Goal: Use online tool/utility: Utilize a website feature to perform a specific function

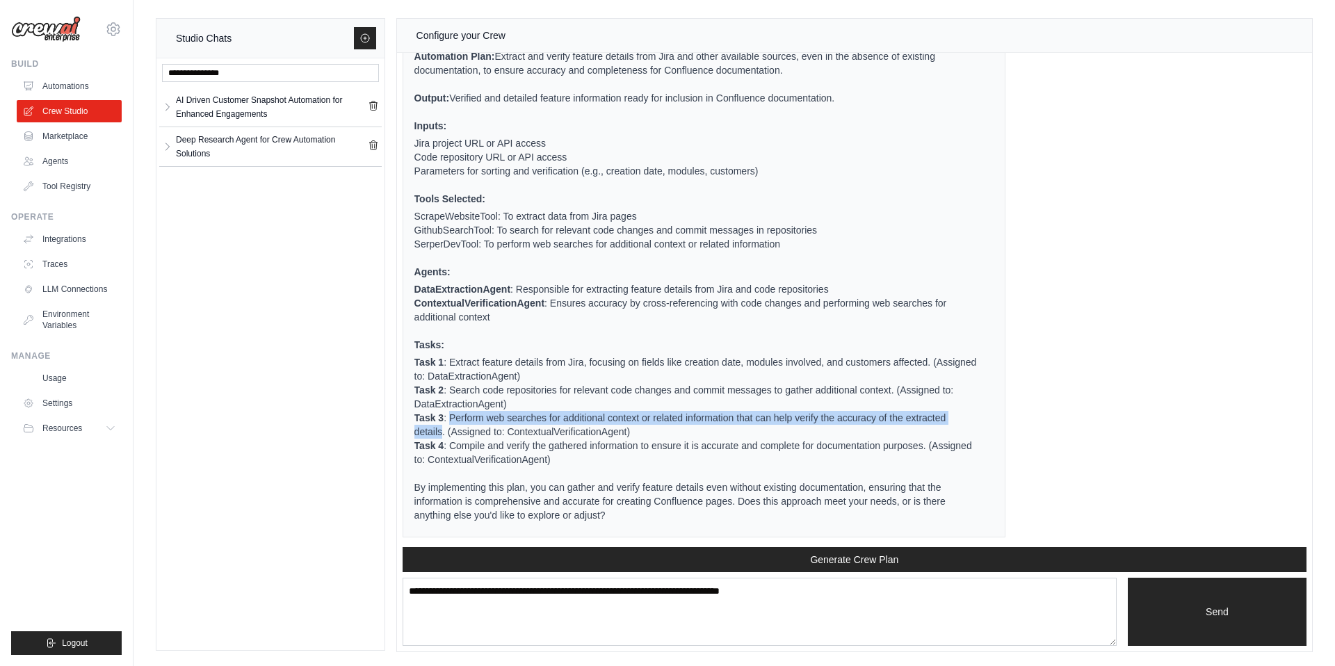
scroll to position [3286, 0]
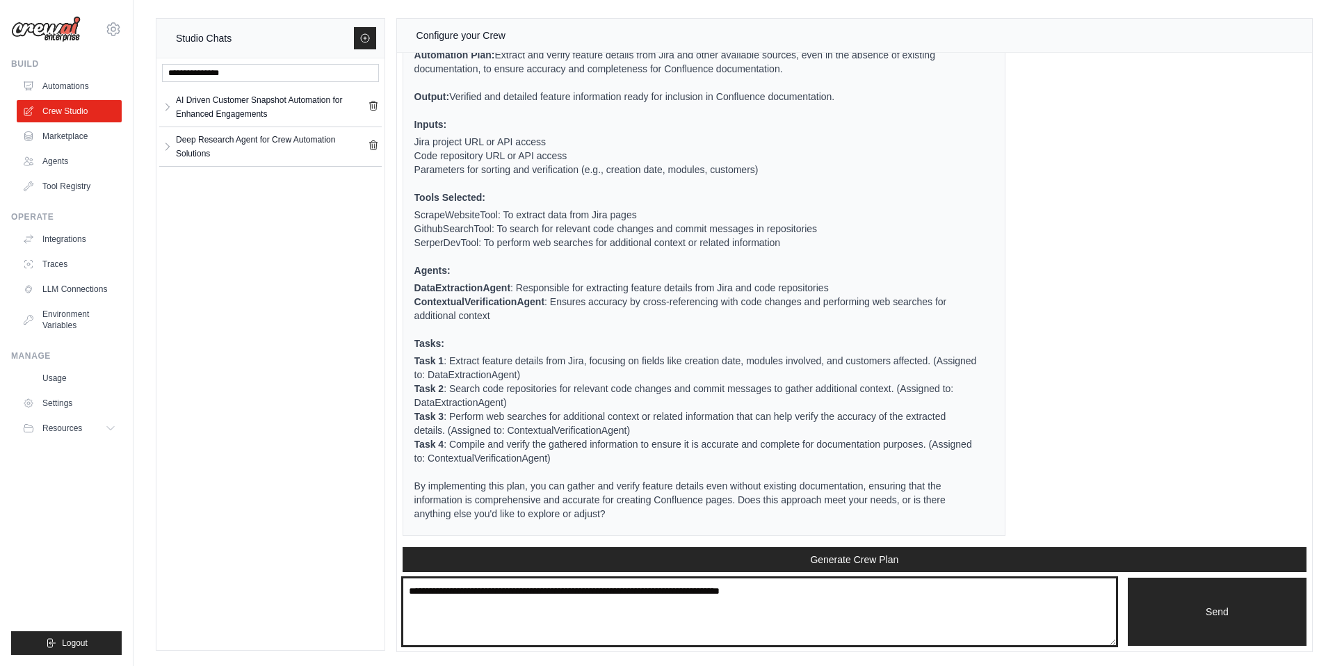
click at [542, 593] on textarea at bounding box center [760, 612] width 714 height 68
type textarea "**********"
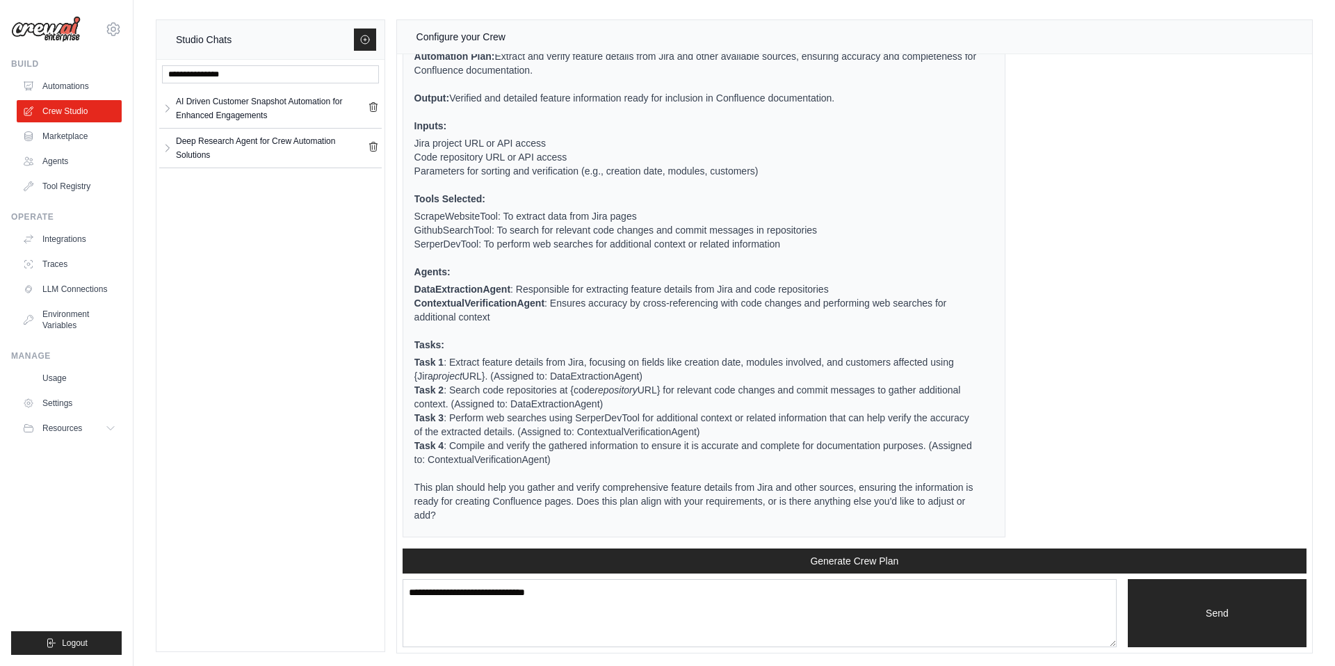
scroll to position [1, 0]
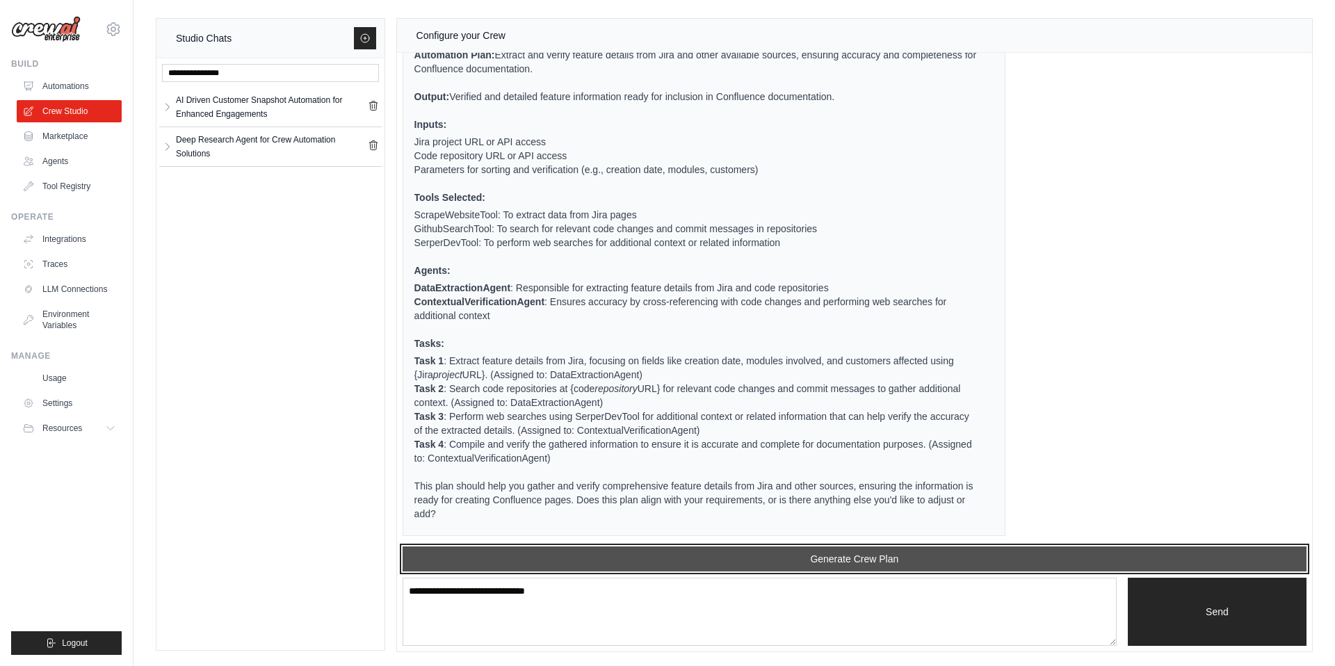
click at [875, 561] on button "Generate Crew Plan" at bounding box center [855, 559] width 904 height 25
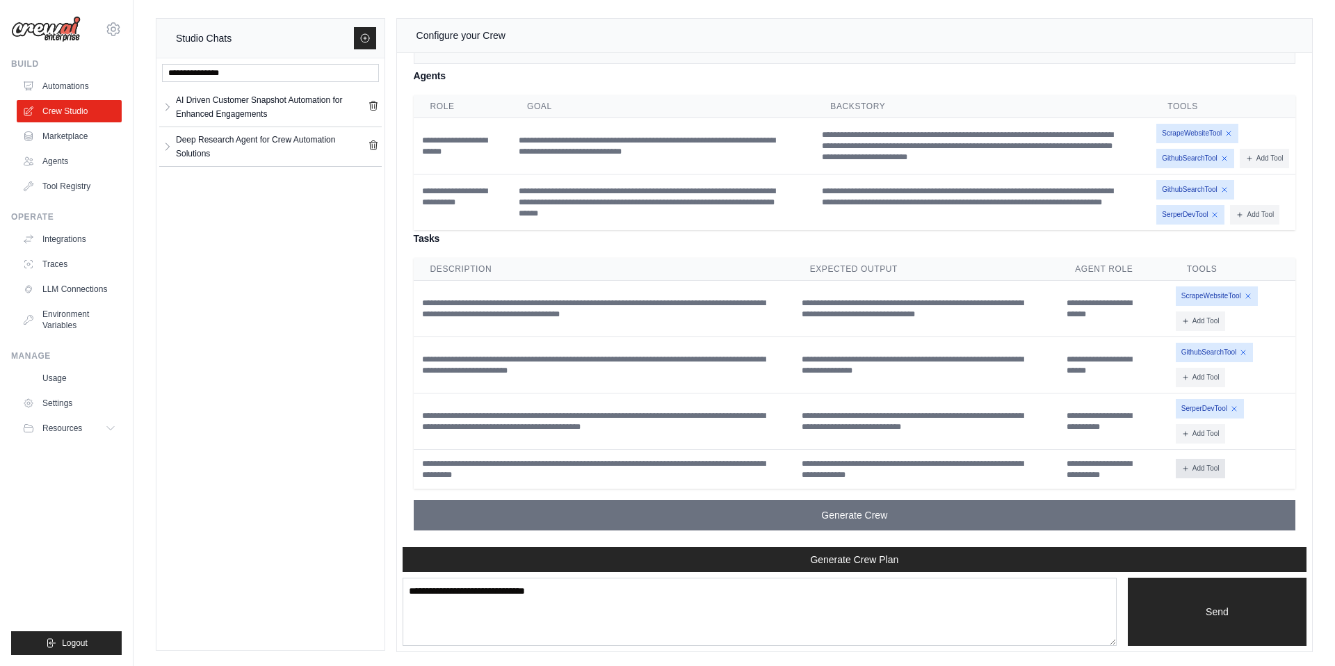
click at [1197, 473] on button "Add Tool" at bounding box center [1200, 468] width 49 height 19
click at [1270, 470] on div "Add Tool CodeDocsSearchTool CSVSearchTool [GEOGRAPHIC_DATA] DirectoryReadTool" at bounding box center [1233, 469] width 114 height 19
click at [1264, 469] on div "Add Tool CodeDocsSearchTool CSVSearchTool [GEOGRAPHIC_DATA] DirectoryReadTool" at bounding box center [1233, 469] width 114 height 19
click at [1210, 470] on button "Add Tool" at bounding box center [1200, 468] width 49 height 19
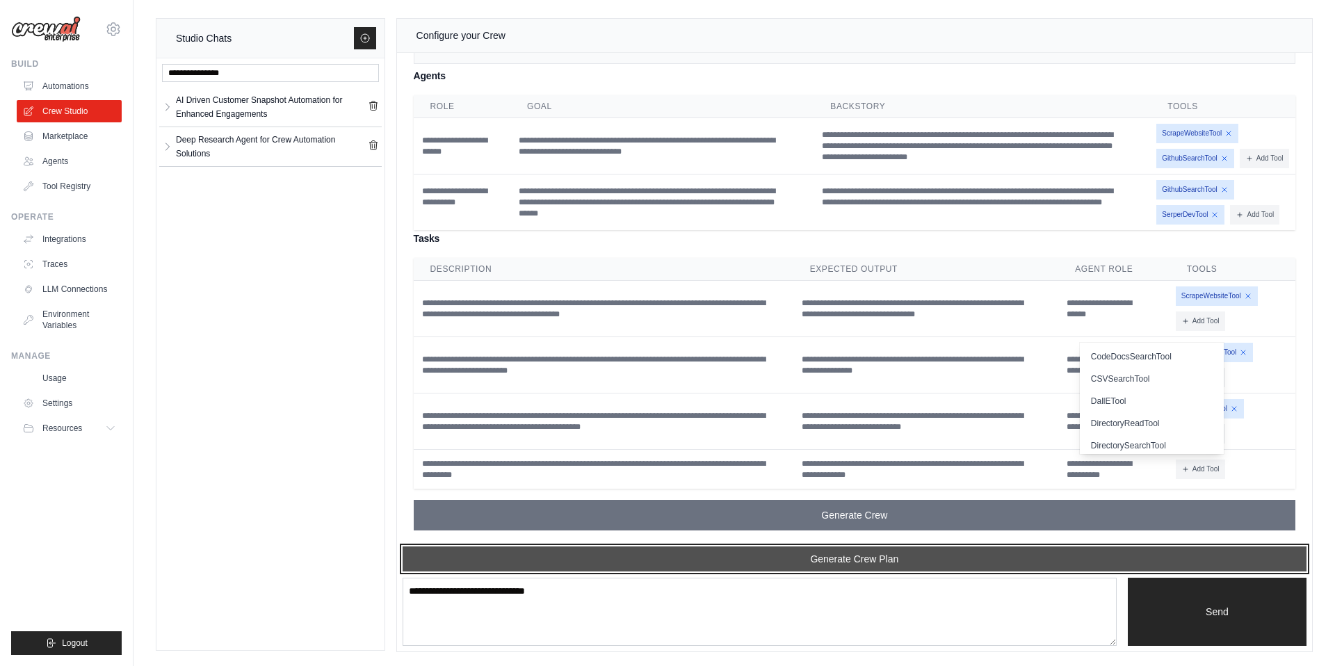
click at [935, 559] on button "Generate Crew Plan" at bounding box center [855, 559] width 904 height 25
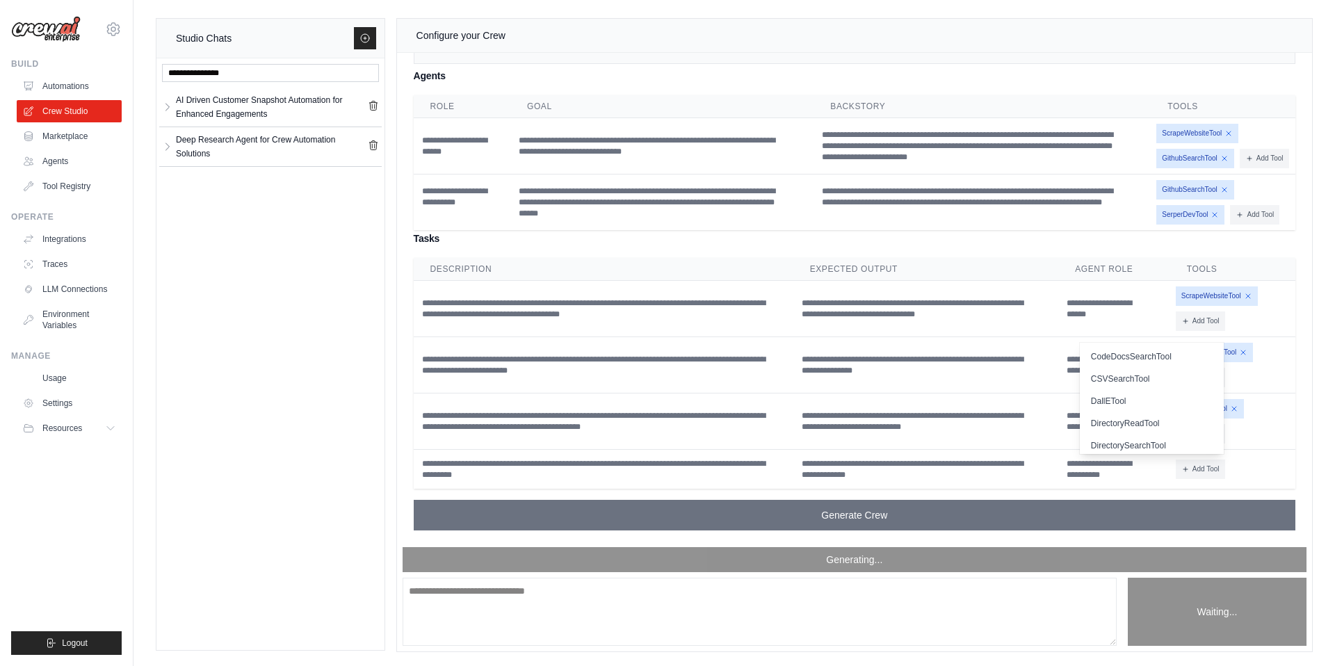
scroll to position [5101, 0]
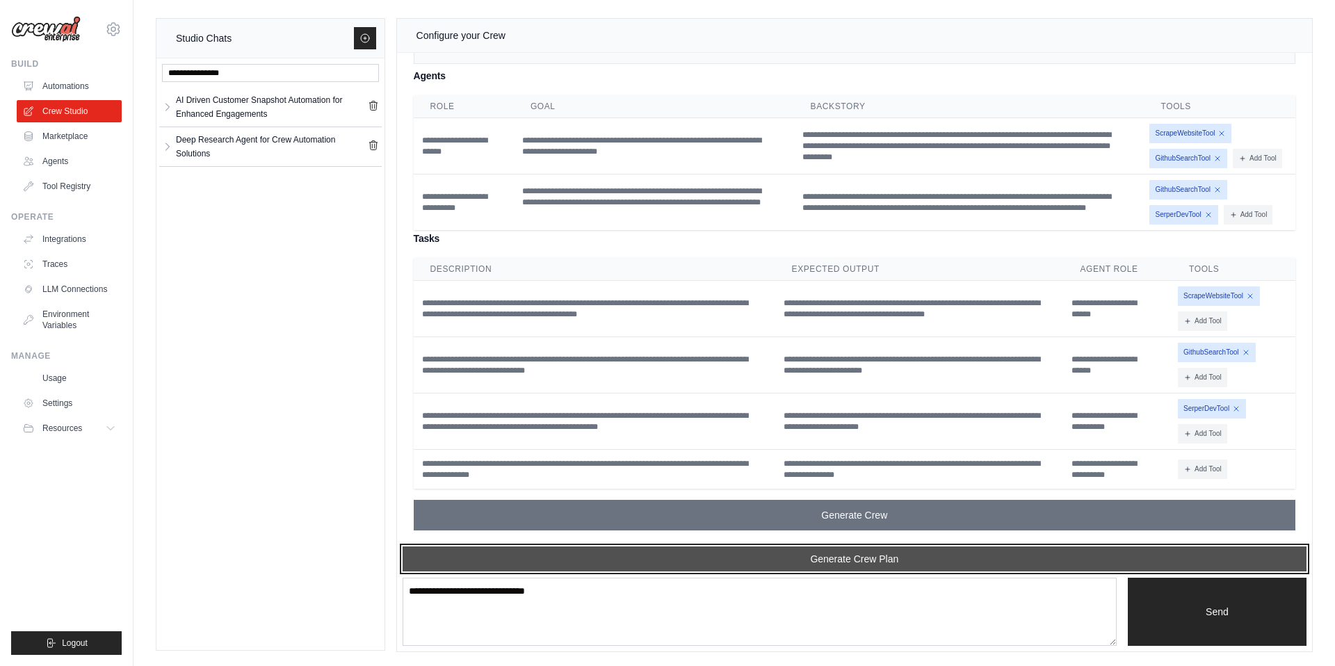
click at [853, 560] on button "Generate Crew Plan" at bounding box center [855, 559] width 904 height 25
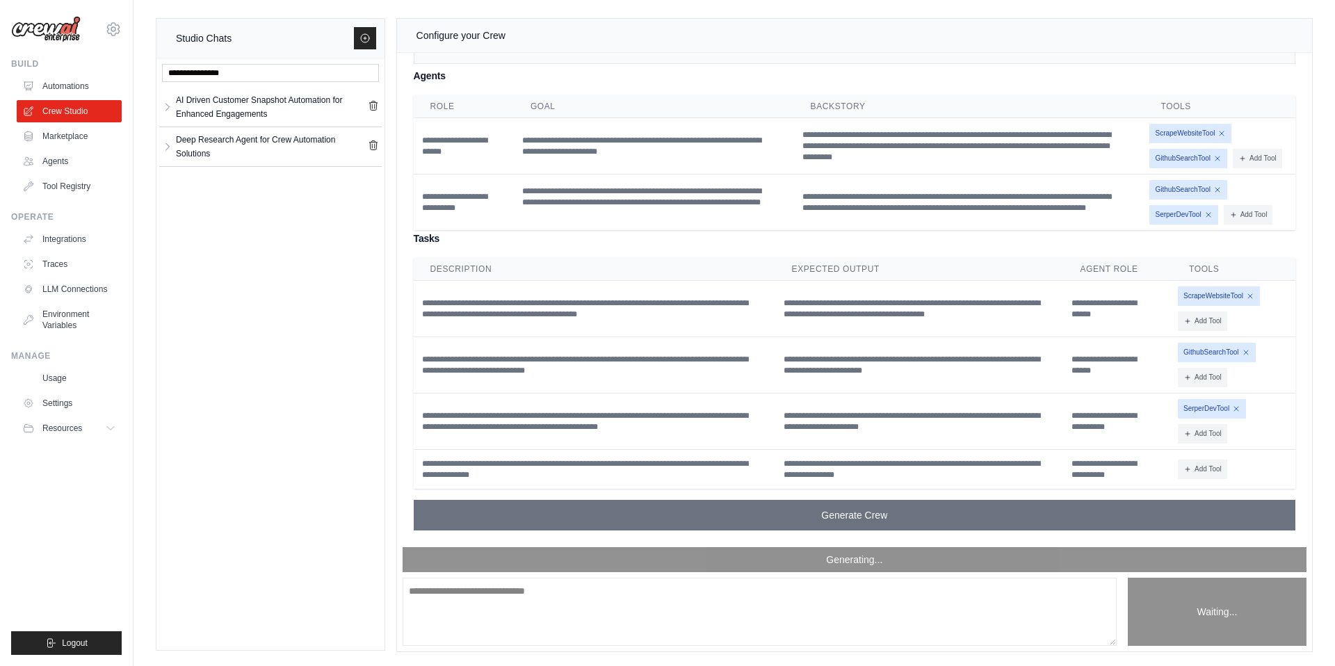
scroll to position [5689, 0]
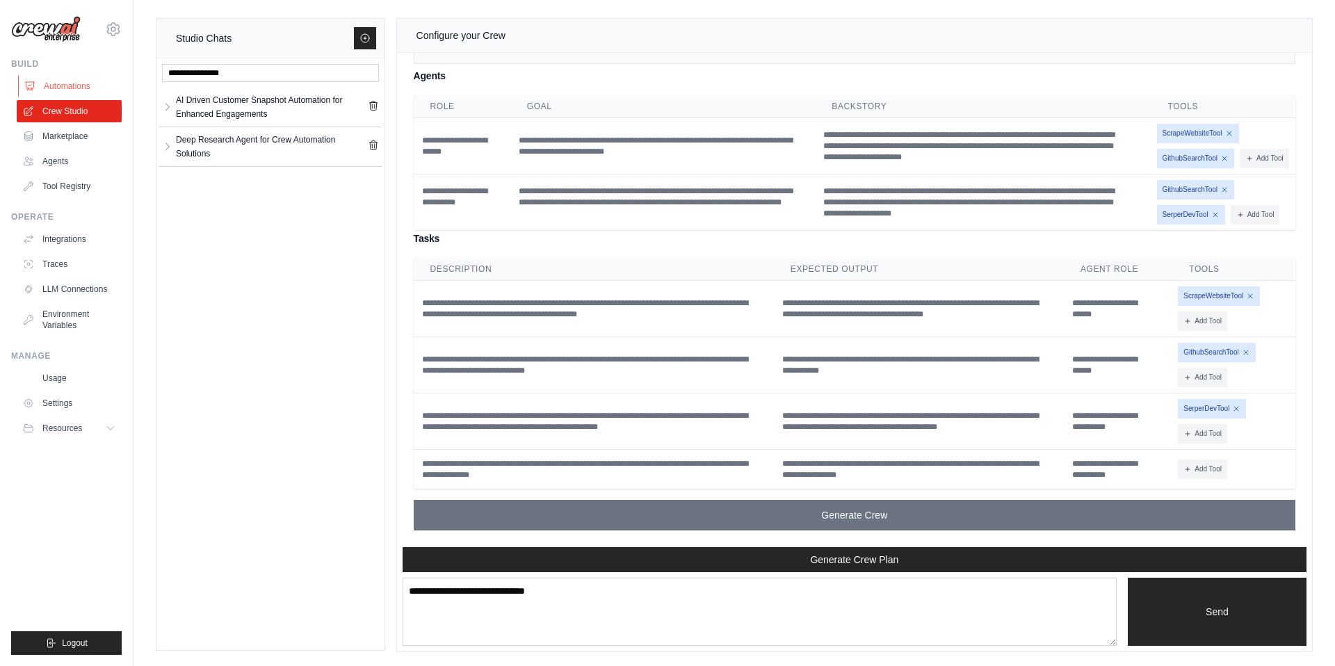
click at [74, 88] on link "Automations" at bounding box center [70, 86] width 105 height 22
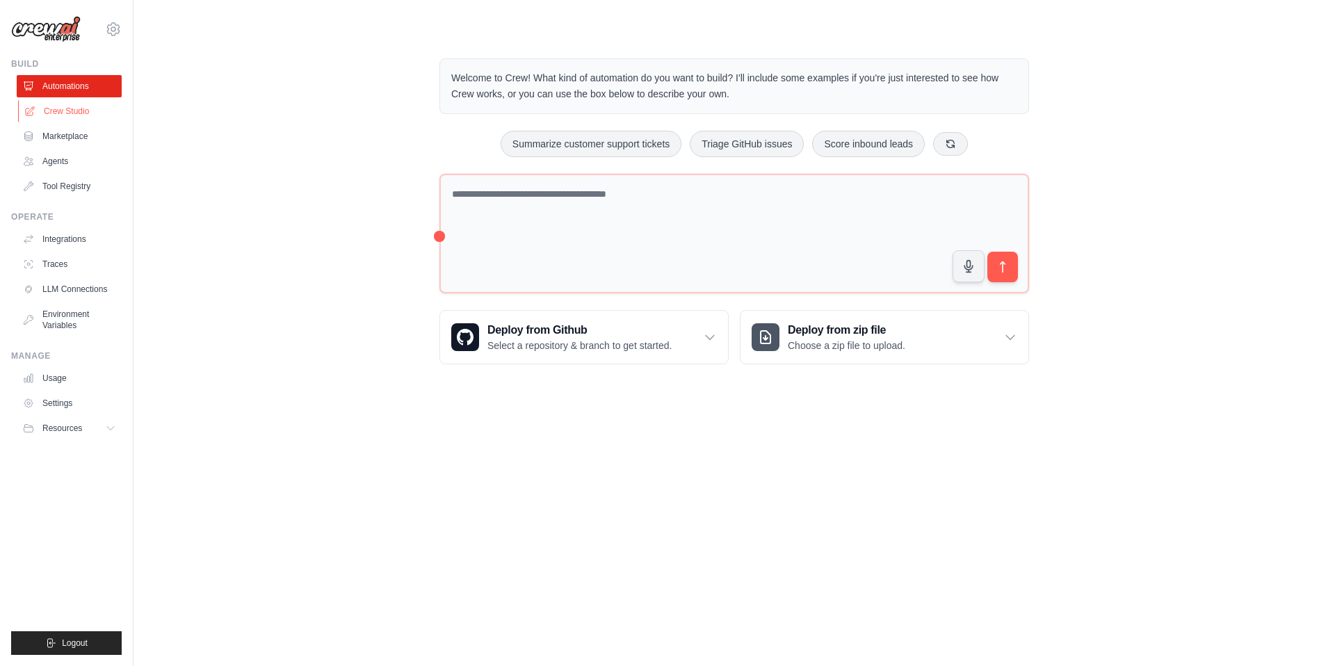
click at [65, 107] on link "Crew Studio" at bounding box center [70, 111] width 105 height 22
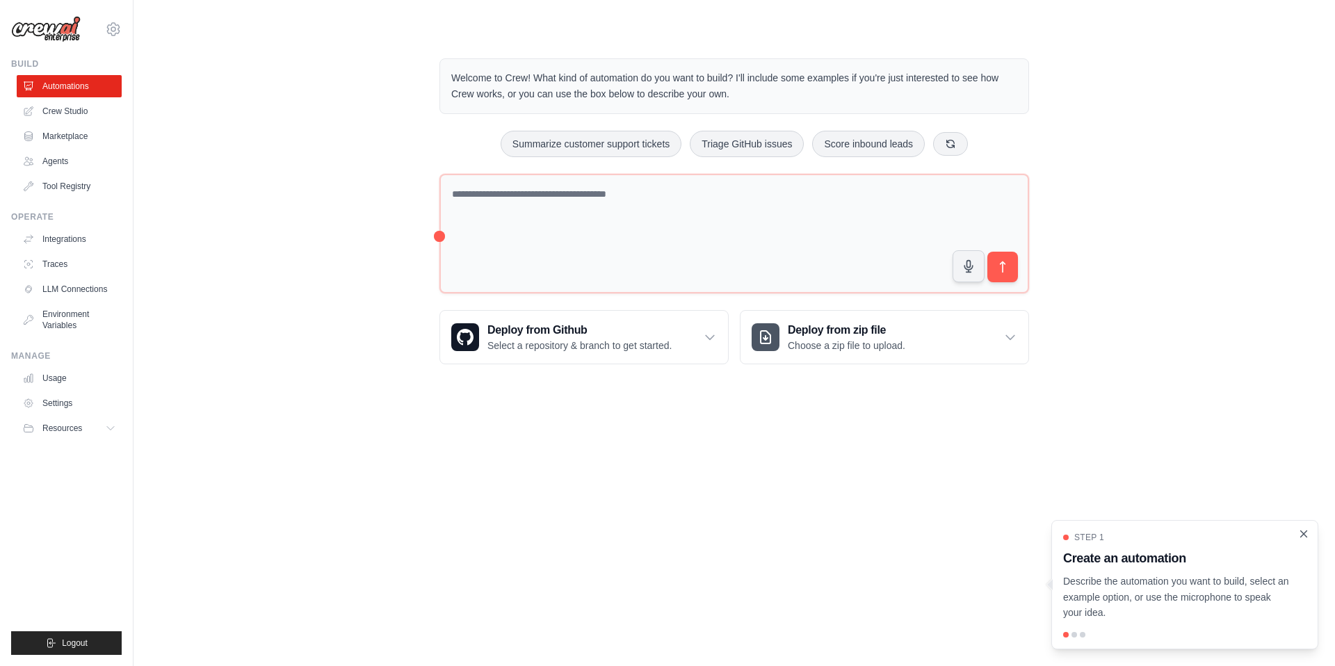
click at [1305, 533] on icon "Close walkthrough" at bounding box center [1304, 534] width 13 height 13
